Goal: Learn about a topic: Understand process/instructions

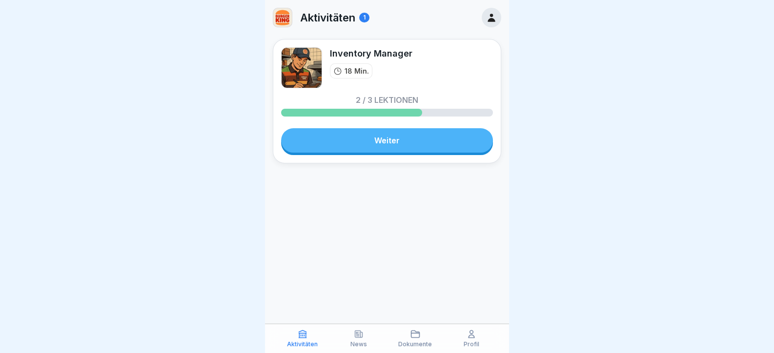
drag, startPoint x: 0, startPoint y: 0, endPoint x: 411, endPoint y: 142, distance: 434.8
click at [411, 142] on link "Weiter" at bounding box center [387, 140] width 212 height 24
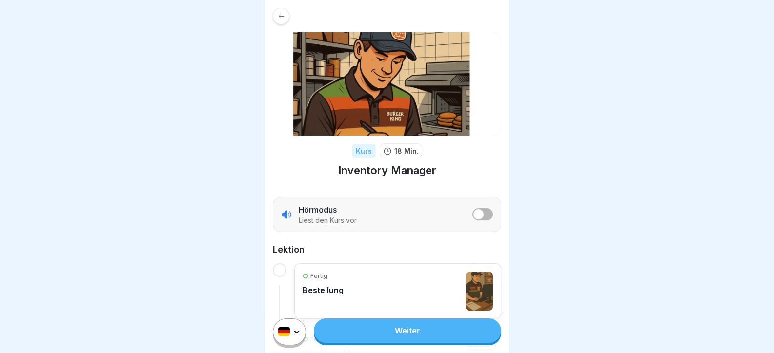
click at [388, 332] on link "Weiter" at bounding box center [407, 331] width 187 height 24
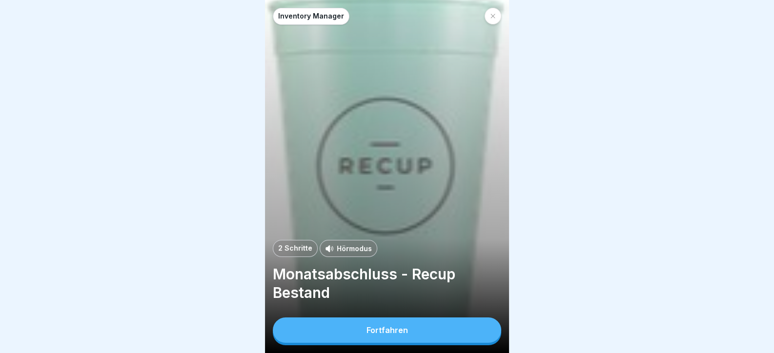
click at [388, 332] on button "Fortfahren" at bounding box center [387, 330] width 228 height 25
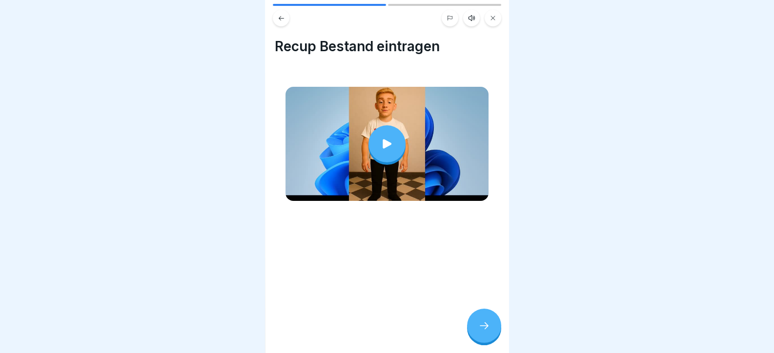
click at [391, 147] on div at bounding box center [387, 143] width 37 height 37
click at [464, 307] on div "Recup Bestand eintragen" at bounding box center [387, 176] width 244 height 353
click at [489, 332] on icon at bounding box center [484, 326] width 12 height 12
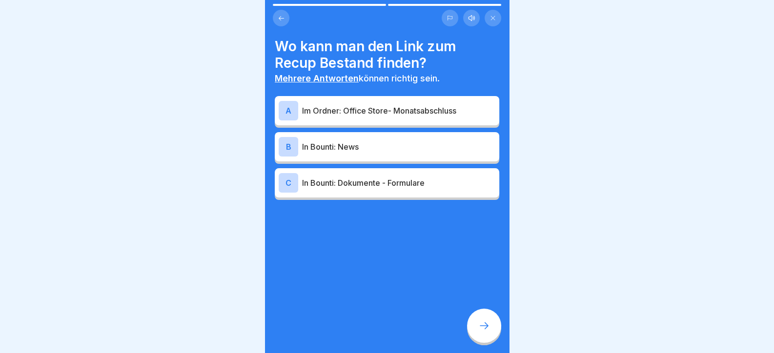
click at [372, 105] on p "Im Ordner: Office Store- Monatsabschluss" at bounding box center [398, 111] width 193 height 12
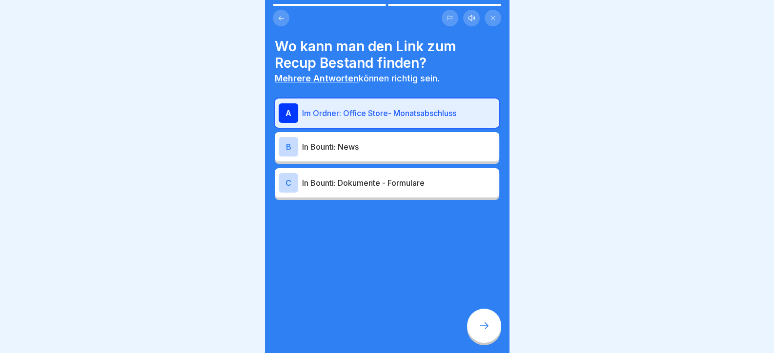
click at [412, 187] on p "In Bounti: Dokumente - Formulare" at bounding box center [398, 183] width 193 height 12
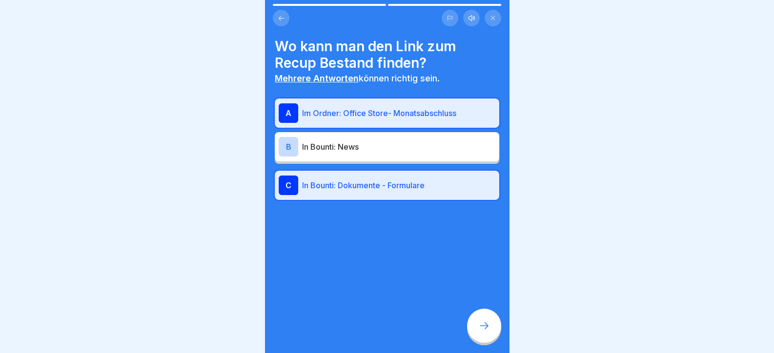
click at [480, 332] on icon at bounding box center [484, 326] width 12 height 12
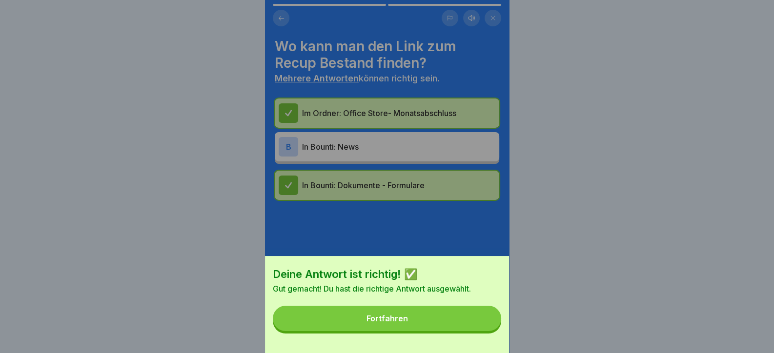
click at [486, 329] on button "Fortfahren" at bounding box center [387, 318] width 228 height 25
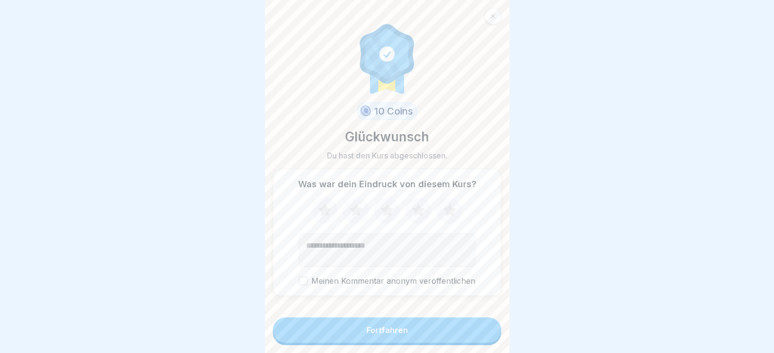
click at [481, 335] on button "Fortfahren" at bounding box center [387, 330] width 228 height 25
